Goal: Obtain resource: Download file/media

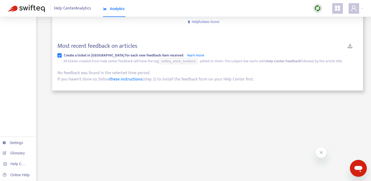
scroll to position [152, 0]
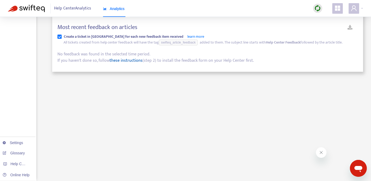
click at [127, 60] on link "these instructions" at bounding box center [126, 60] width 33 height 7
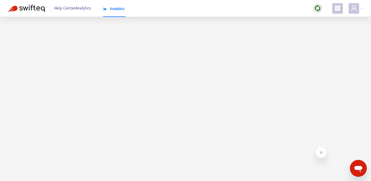
scroll to position [4, 0]
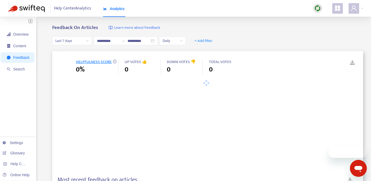
type input "**********"
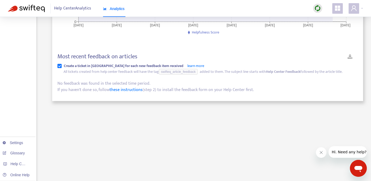
scroll to position [127, 0]
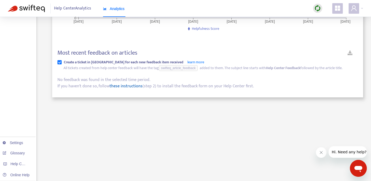
click at [116, 87] on link "these instructions" at bounding box center [126, 85] width 33 height 7
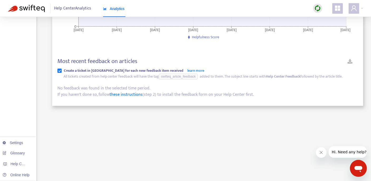
scroll to position [125, 0]
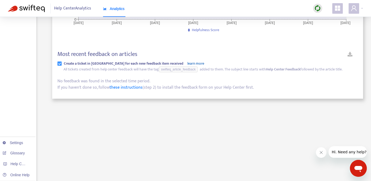
click at [187, 64] on link "learn more" at bounding box center [195, 63] width 17 height 6
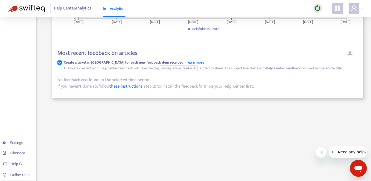
click at [190, 67] on span "swifteq_article_feedback" at bounding box center [178, 68] width 34 height 4
click at [14, 143] on link "Settings" at bounding box center [13, 142] width 21 height 4
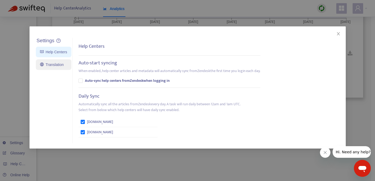
click at [57, 65] on link "Translation" at bounding box center [52, 64] width 24 height 4
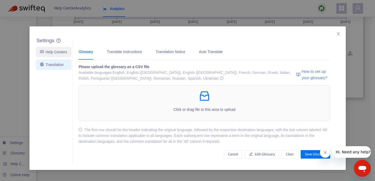
click at [58, 52] on link "Help Centers" at bounding box center [53, 52] width 27 height 4
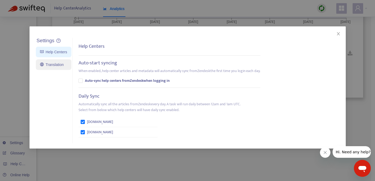
click at [53, 63] on link "Translation" at bounding box center [52, 64] width 24 height 4
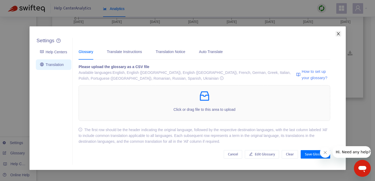
click at [338, 34] on icon "close" at bounding box center [338, 34] width 4 height 4
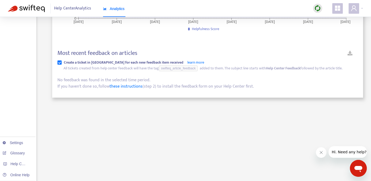
click at [183, 68] on span "swifteq_article_feedback" at bounding box center [178, 68] width 34 height 4
drag, startPoint x: 199, startPoint y: 67, endPoint x: 157, endPoint y: 71, distance: 42.0
click at [157, 71] on div "All tickets created from help center feedback will have the tag swifteq_article…" at bounding box center [210, 68] width 294 height 6
click at [171, 68] on span "swifteq_article_feedback" at bounding box center [178, 68] width 34 height 4
drag, startPoint x: 198, startPoint y: 68, endPoint x: 175, endPoint y: 68, distance: 23.2
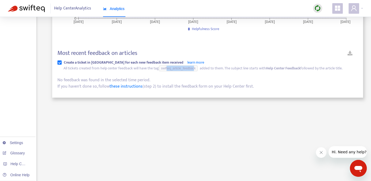
click at [168, 69] on span "swifteq_article_feedback" at bounding box center [178, 68] width 34 height 4
click at [195, 66] on span "swifteq_article_feedback" at bounding box center [178, 68] width 34 height 4
drag, startPoint x: 200, startPoint y: 68, endPoint x: 162, endPoint y: 70, distance: 38.2
click at [162, 70] on span "swifteq_article_feedback" at bounding box center [178, 68] width 39 height 6
copy span "swifteq_article_feedback"
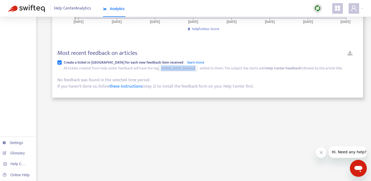
click at [351, 52] on link at bounding box center [350, 54] width 16 height 9
click at [186, 77] on div "Most recent feedback on articles Create a ticket in Zendesk for each new feedba…" at bounding box center [207, 70] width 300 height 40
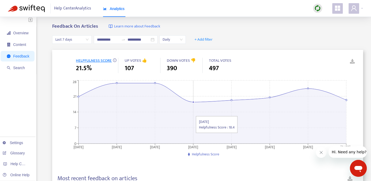
scroll to position [0, 0]
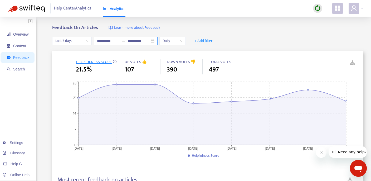
click at [108, 40] on input "**********" at bounding box center [108, 41] width 22 height 6
click at [176, 41] on span "Daily" at bounding box center [172, 41] width 20 height 8
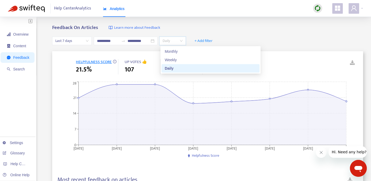
click at [81, 42] on span "Last 7 days" at bounding box center [71, 41] width 33 height 8
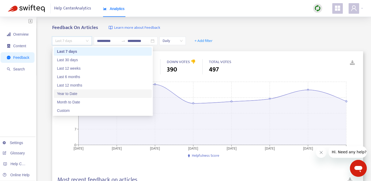
click at [76, 92] on div "Year to Date" at bounding box center [103, 94] width 92 height 6
type input "**********"
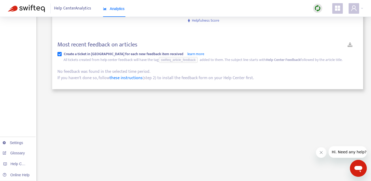
scroll to position [143, 0]
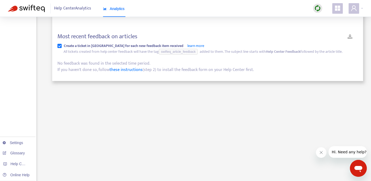
click at [351, 35] on link at bounding box center [350, 37] width 16 height 9
